Goal: Information Seeking & Learning: Learn about a topic

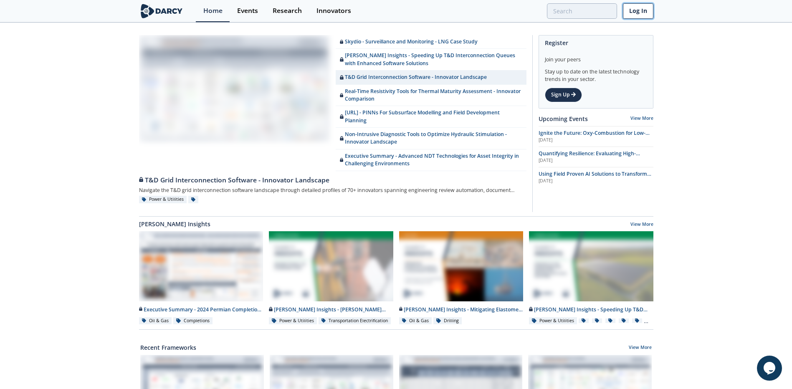
click at [640, 8] on link "Log In" at bounding box center [638, 10] width 30 height 15
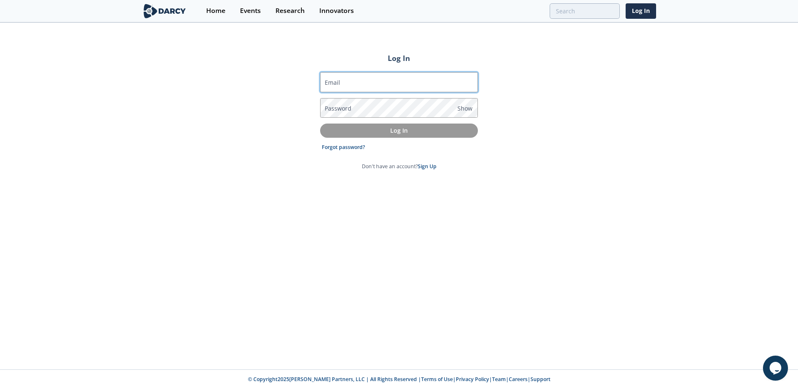
click at [350, 86] on input "Email" at bounding box center [399, 82] width 158 height 20
type input "[PERSON_NAME][EMAIL_ADDRESS][PERSON_NAME][DOMAIN_NAME]"
click at [348, 106] on label "Password" at bounding box center [338, 108] width 27 height 9
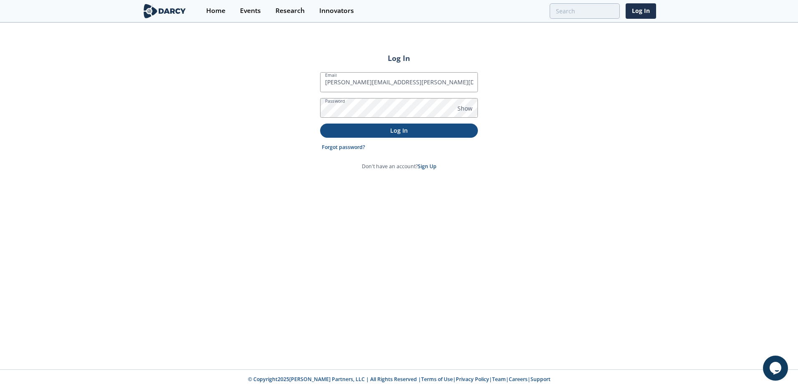
click at [391, 131] on p "Log In" at bounding box center [399, 130] width 146 height 9
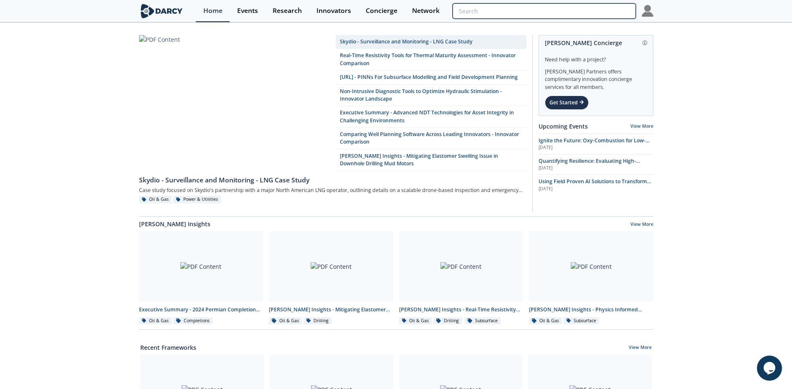
click at [585, 14] on input "search" at bounding box center [544, 10] width 183 height 15
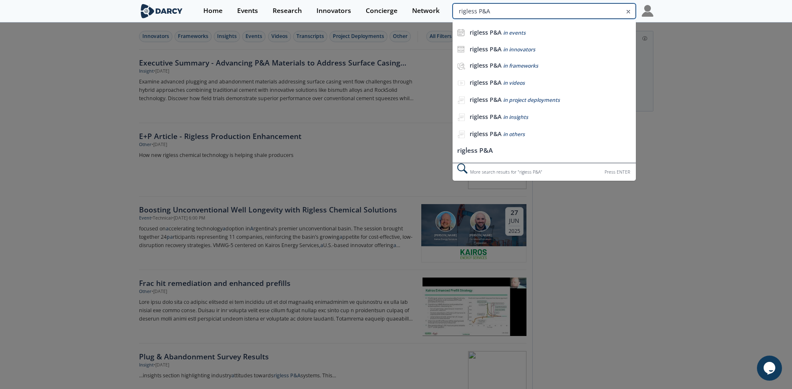
drag, startPoint x: 591, startPoint y: 10, endPoint x: 617, endPoint y: 10, distance: 26.3
click at [617, 10] on input "rigless P&A" at bounding box center [544, 10] width 183 height 15
type input "rigless abandonment"
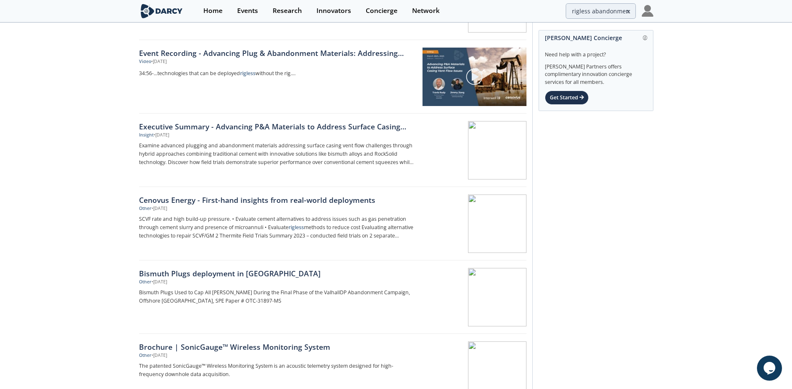
scroll to position [83, 0]
click at [224, 274] on div "Bismuth Plugs deployment in [GEOGRAPHIC_DATA]" at bounding box center [277, 273] width 276 height 11
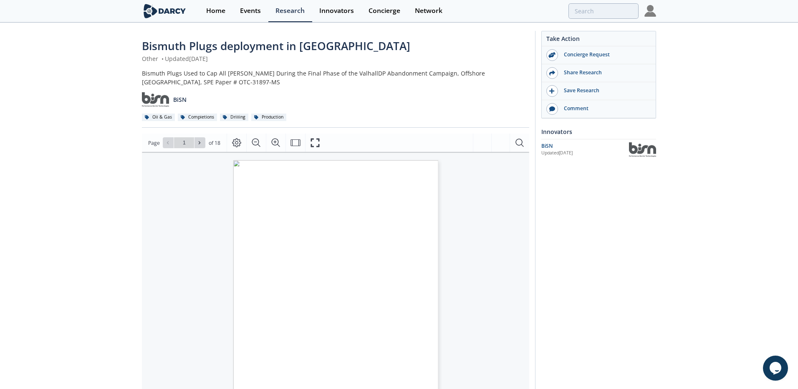
type input "2"
type input "3"
type input "4"
type input "5"
type input "6"
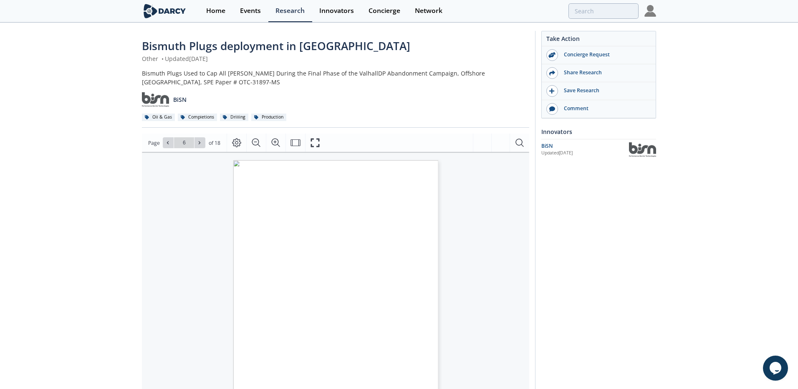
type input "7"
type input "8"
type input "10"
type input "12"
click at [286, 11] on div "Research" at bounding box center [287, 11] width 29 height 7
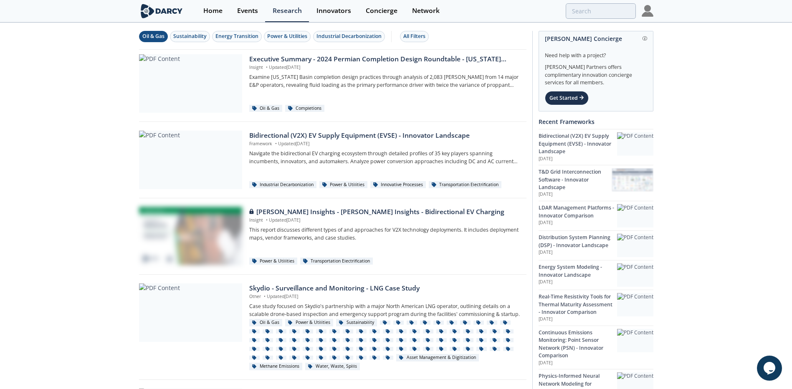
click at [159, 39] on div "Oil & Gas" at bounding box center [153, 37] width 22 height 8
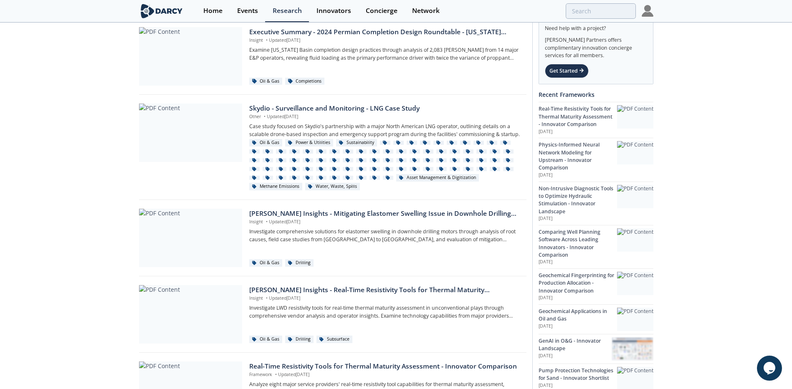
scroll to position [42, 0]
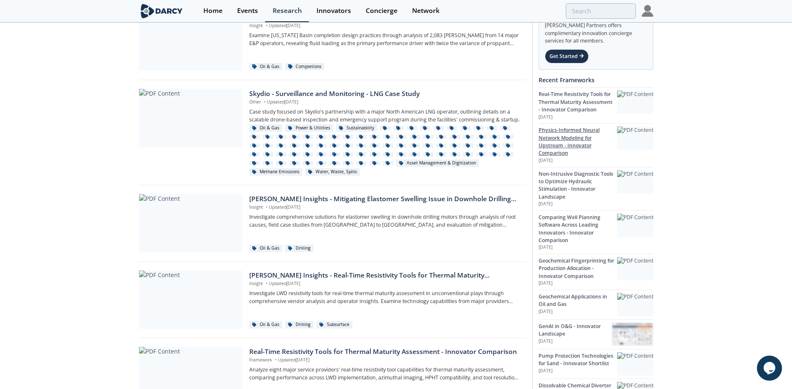
click at [637, 146] on div at bounding box center [635, 137] width 36 height 23
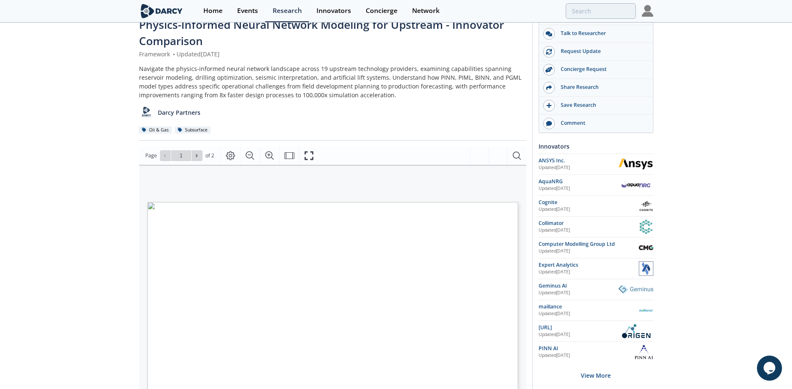
scroll to position [42, 0]
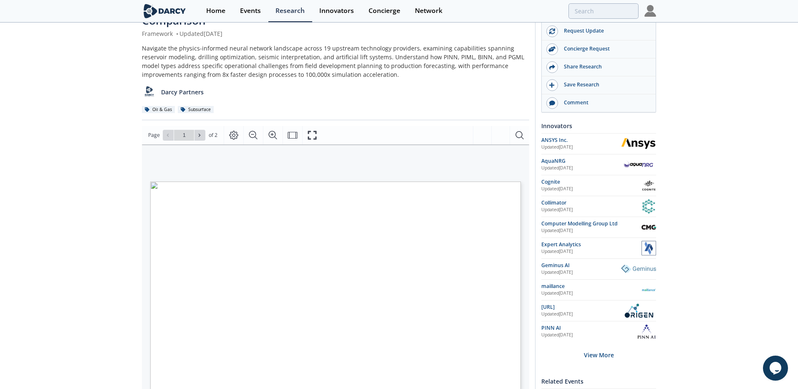
type input "2"
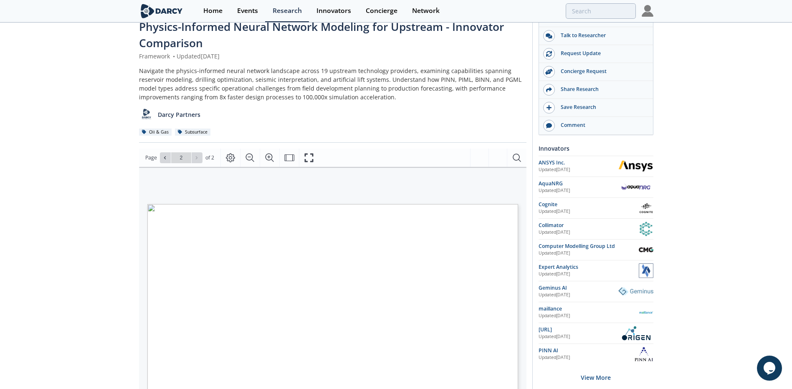
scroll to position [0, 0]
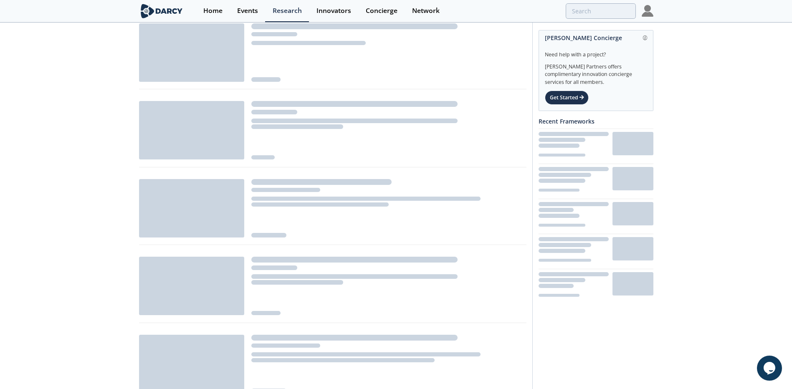
scroll to position [42, 0]
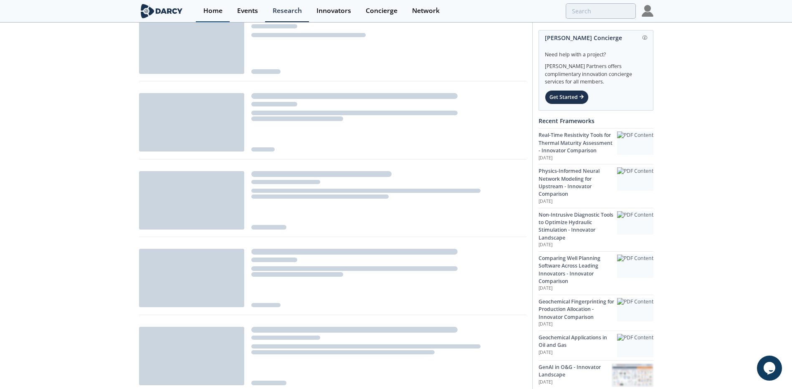
drag, startPoint x: 214, startPoint y: 9, endPoint x: 218, endPoint y: 13, distance: 5.6
click at [214, 9] on div "Home" at bounding box center [212, 11] width 19 height 7
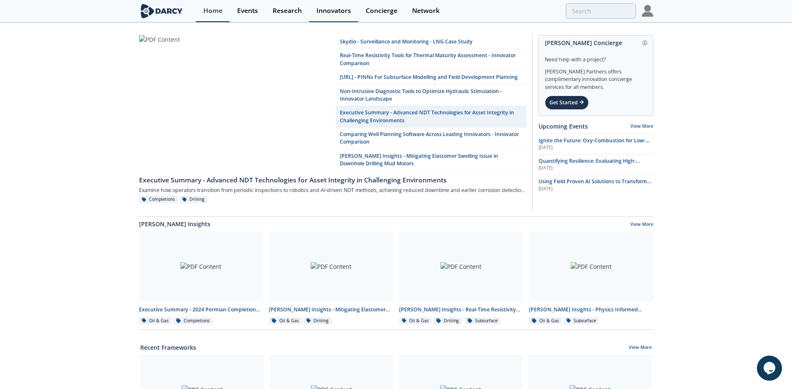
click at [324, 9] on div "Innovators" at bounding box center [333, 11] width 35 height 7
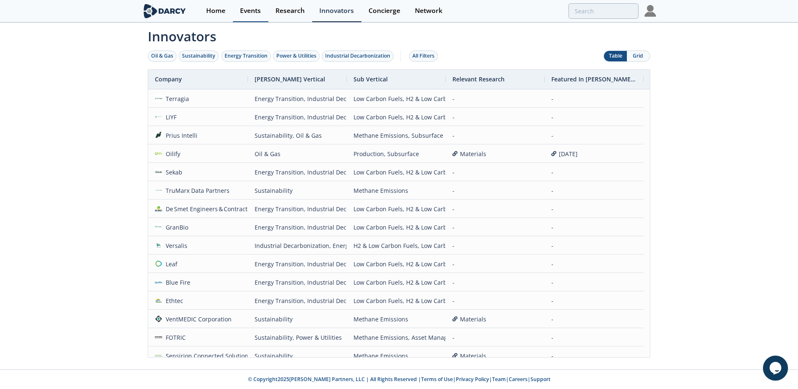
drag, startPoint x: 220, startPoint y: 8, endPoint x: 230, endPoint y: 18, distance: 14.2
click at [220, 8] on div "Home" at bounding box center [215, 11] width 19 height 7
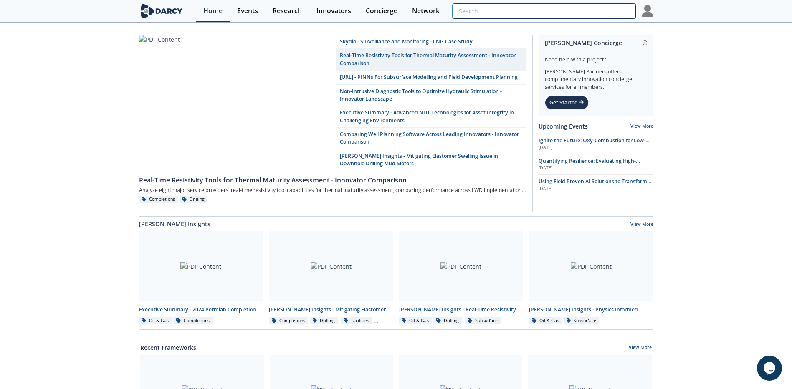
click at [589, 14] on input "search" at bounding box center [544, 10] width 183 height 15
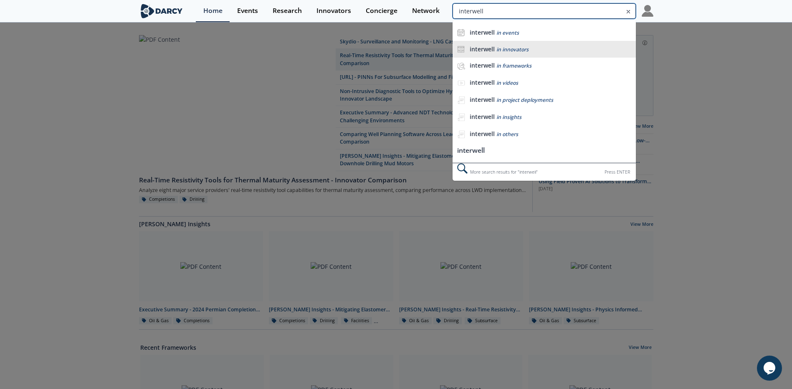
type input "interwell"
click at [501, 53] on li "interwell in innovators" at bounding box center [544, 49] width 183 height 17
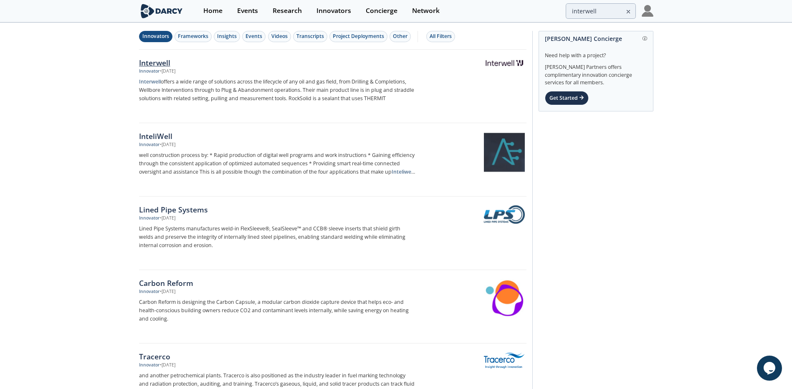
click at [161, 63] on div "Interwell" at bounding box center [277, 62] width 276 height 11
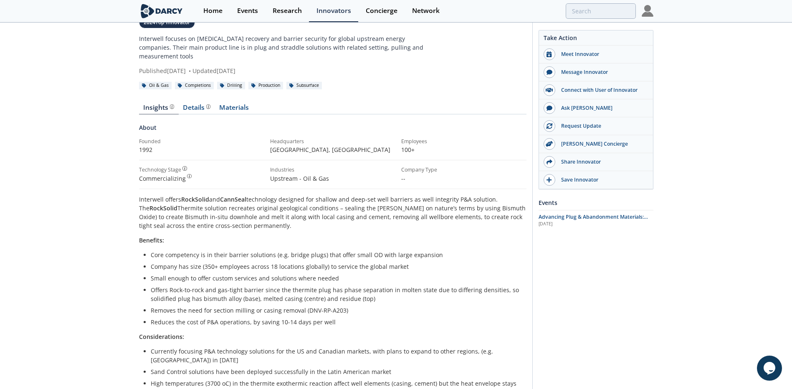
scroll to position [125, 0]
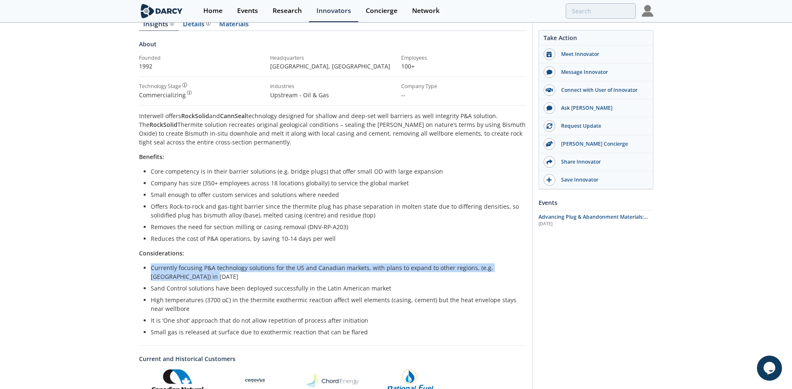
drag, startPoint x: 202, startPoint y: 267, endPoint x: 150, endPoint y: 262, distance: 52.0
click at [150, 263] on ul "Currently focusing P&A technology solutions for the US and Canadian markets, wi…" at bounding box center [333, 299] width 376 height 73
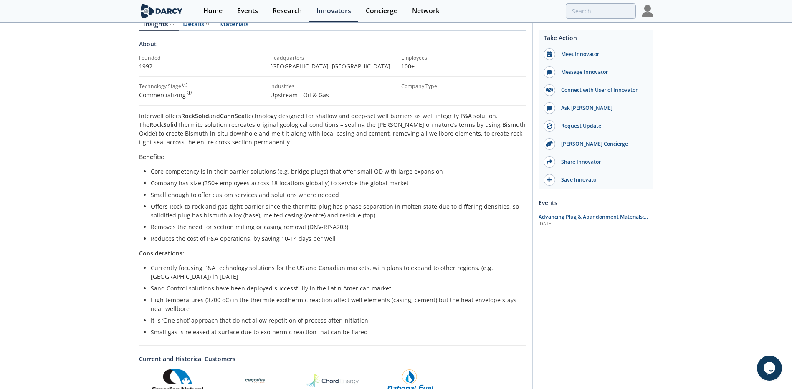
drag, startPoint x: 150, startPoint y: 262, endPoint x: 189, endPoint y: 283, distance: 44.3
click at [189, 284] on li "Sand Control solutions have been deployed successfully in the Latin American ma…" at bounding box center [336, 288] width 370 height 9
drag, startPoint x: 401, startPoint y: 281, endPoint x: 145, endPoint y: 281, distance: 255.5
click at [151, 284] on li "Sand Control solutions have been deployed successfully in the Latin American ma…" at bounding box center [336, 288] width 370 height 9
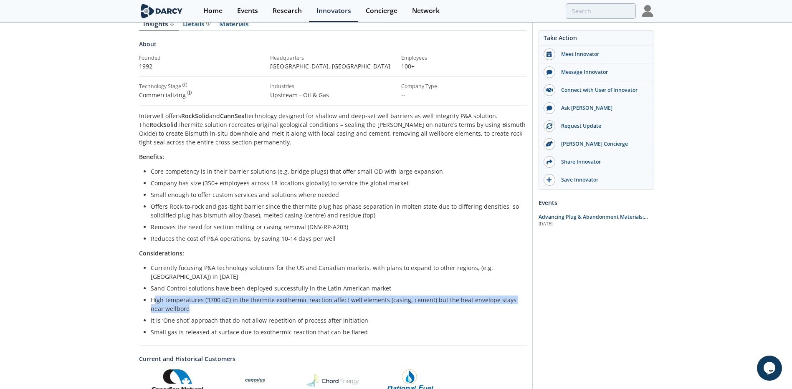
drag, startPoint x: 145, startPoint y: 281, endPoint x: 153, endPoint y: 289, distance: 11.5
click at [153, 296] on li "High temperatures (3700 oC) in the thermite exothermic reaction affect well ele…" at bounding box center [336, 305] width 370 height 18
click at [238, 300] on li "High temperatures (3700 oC) in the thermite exothermic reaction affect well ele…" at bounding box center [336, 305] width 370 height 18
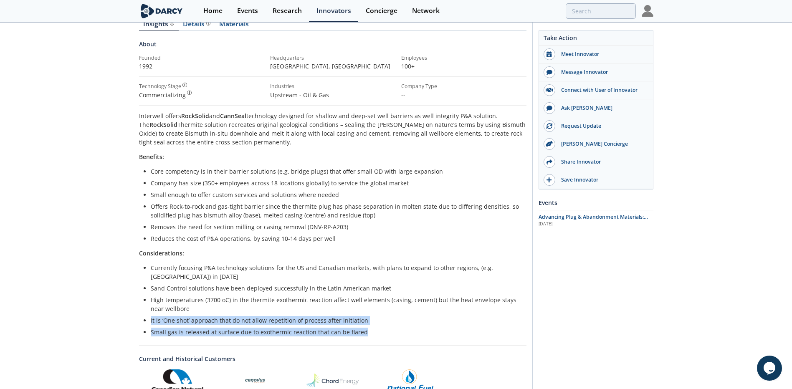
drag, startPoint x: 366, startPoint y: 324, endPoint x: 151, endPoint y: 314, distance: 214.8
click at [151, 314] on ul "Currently focusing P&A technology solutions for the US and Canadian markets, wi…" at bounding box center [333, 299] width 376 height 73
drag, startPoint x: 151, startPoint y: 314, endPoint x: 201, endPoint y: 324, distance: 50.5
click at [201, 328] on li "Small gas is released at surface due to exothermic reaction that can be flared" at bounding box center [336, 332] width 370 height 9
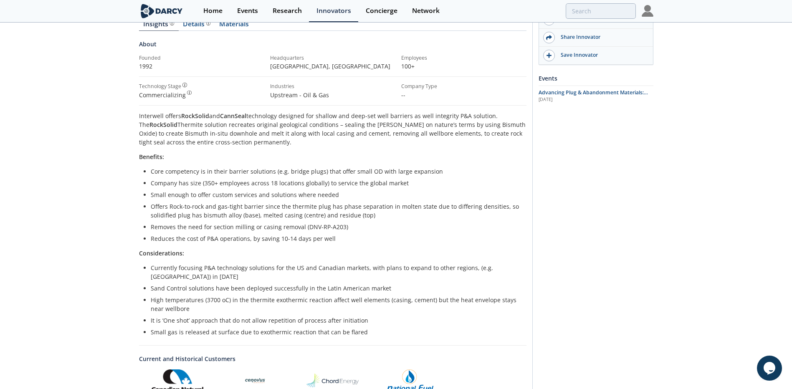
scroll to position [0, 0]
